Goal: Transaction & Acquisition: Purchase product/service

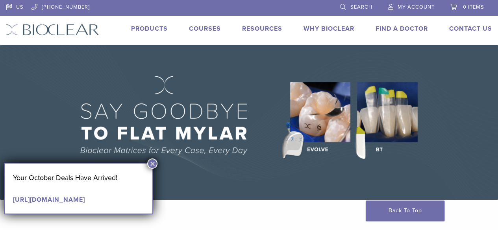
click at [157, 161] on button "×" at bounding box center [152, 164] width 10 height 10
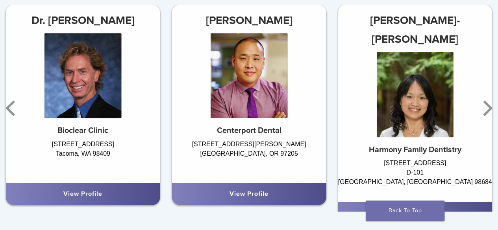
scroll to position [473, 0]
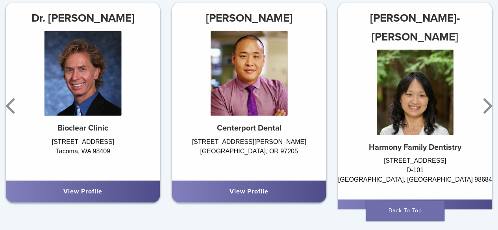
click at [112, 189] on div "View Profile" at bounding box center [83, 191] width 142 height 9
click at [83, 192] on link "View Profile" at bounding box center [82, 192] width 39 height 8
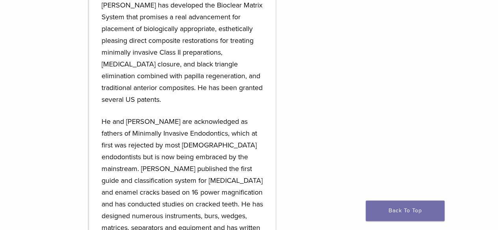
scroll to position [866, 0]
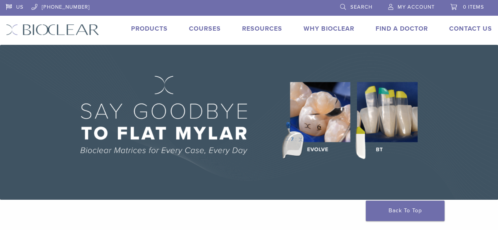
click at [152, 27] on link "Products" at bounding box center [149, 29] width 37 height 8
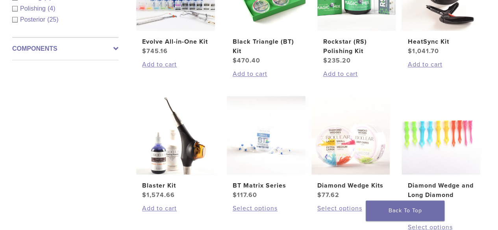
scroll to position [197, 0]
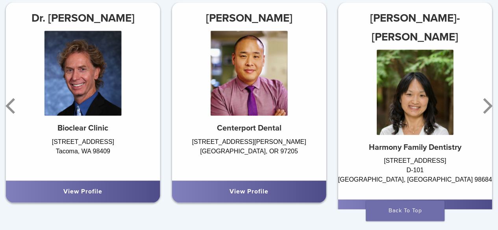
scroll to position [433, 0]
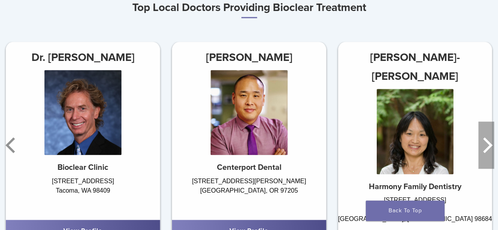
click at [485, 136] on icon "Next" at bounding box center [486, 145] width 16 height 47
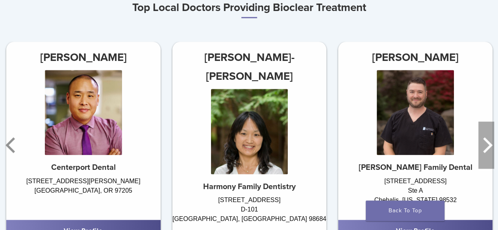
click at [485, 136] on icon "Next" at bounding box center [486, 145] width 16 height 47
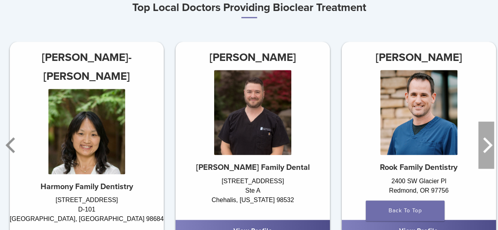
click at [485, 136] on icon "Next" at bounding box center [486, 145] width 16 height 47
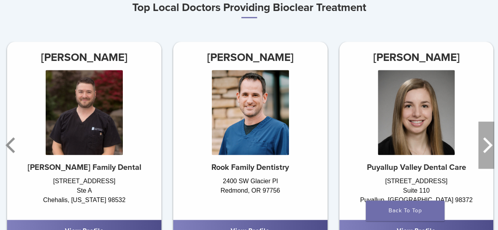
click at [485, 136] on icon "Next" at bounding box center [486, 145] width 16 height 47
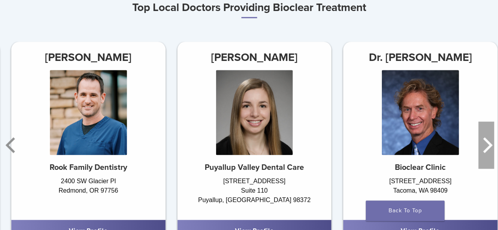
click at [485, 136] on icon "Next" at bounding box center [486, 145] width 16 height 47
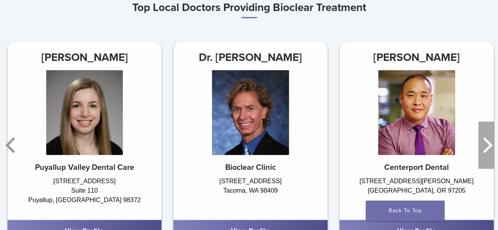
click at [485, 136] on icon "Next" at bounding box center [486, 145] width 16 height 47
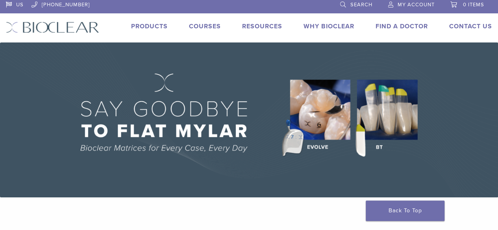
scroll to position [0, 0]
